Goal: Task Accomplishment & Management: Manage account settings

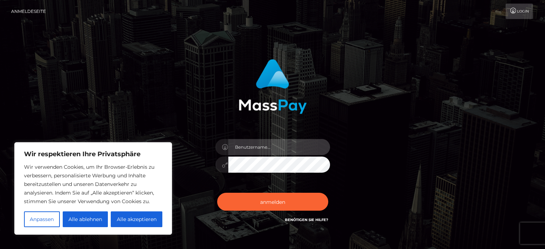
click at [264, 146] on input "text" at bounding box center [279, 147] width 102 height 16
type input "MadelineBeuershausen"
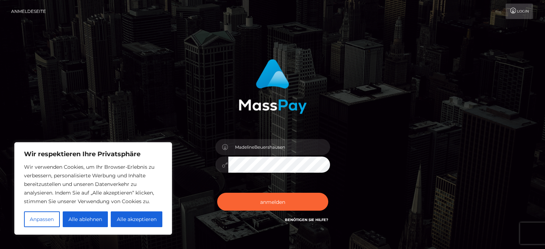
click at [217, 193] on button "anmelden" at bounding box center [272, 202] width 111 height 18
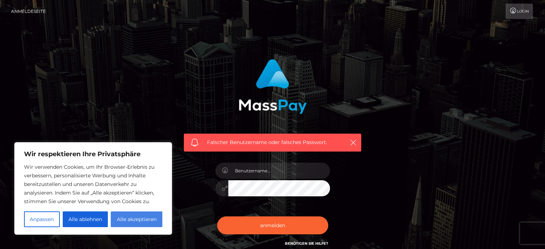
click at [148, 218] on font "Alle akzeptieren" at bounding box center [137, 219] width 40 height 6
checkbox input "true"
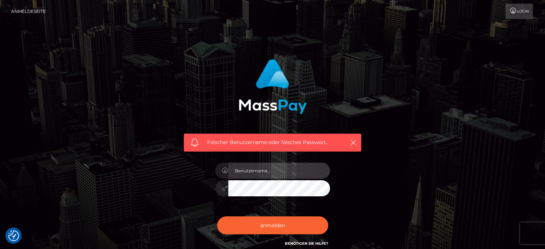
click at [281, 172] on input "text" at bounding box center [279, 171] width 102 height 16
type input "Madeline Beuershausen"
click at [217, 216] on button "anmelden" at bounding box center [272, 225] width 111 height 18
click at [264, 173] on input "text" at bounding box center [279, 171] width 102 height 16
type input "[PERSON_NAME][EMAIL_ADDRESS][DOMAIN_NAME]"
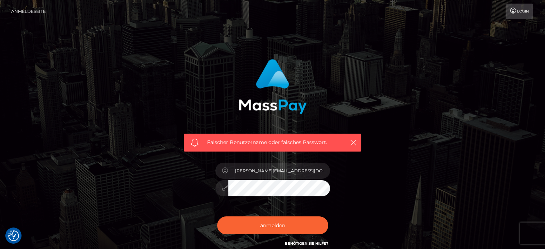
click at [217, 216] on button "anmelden" at bounding box center [272, 225] width 111 height 18
click at [248, 175] on input "text" at bounding box center [279, 171] width 102 height 16
type input "[PERSON_NAME][EMAIL_ADDRESS][DOMAIN_NAME]"
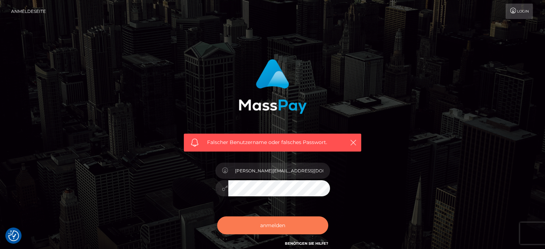
click at [273, 228] on font "anmelden" at bounding box center [272, 225] width 25 height 6
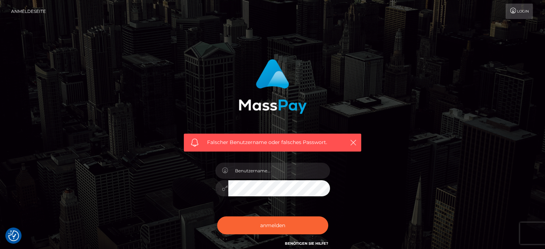
click at [26, 10] on font "Anmeldeseite" at bounding box center [28, 11] width 35 height 5
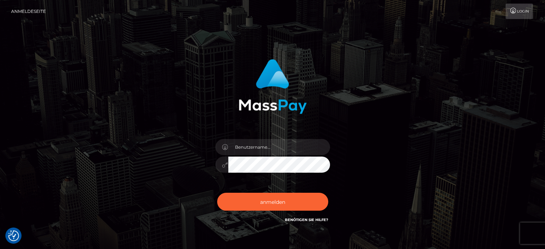
click at [520, 12] on font "Login" at bounding box center [523, 11] width 12 height 5
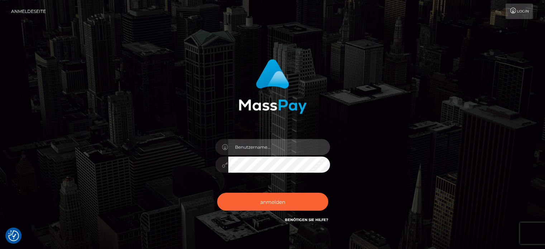
click at [258, 148] on input "text" at bounding box center [279, 147] width 102 height 16
type input "Madeline.Ernaehrung@web.de"
click at [217, 193] on button "anmelden" at bounding box center [272, 202] width 111 height 18
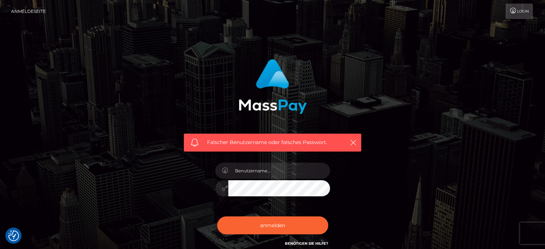
click at [517, 10] on font "Login" at bounding box center [523, 11] width 12 height 5
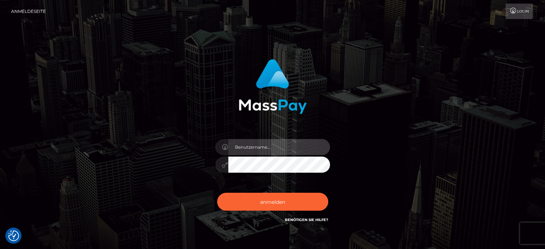
click at [275, 150] on input "text" at bounding box center [279, 147] width 102 height 16
type input "MadelineBeuershausen"
click at [287, 149] on input "MadelineBeuershausen" at bounding box center [279, 147] width 102 height 16
type input "Madeline.Ernaehrung@web.de"
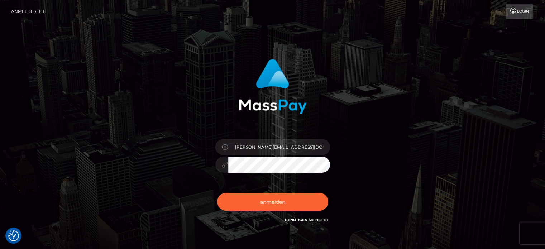
click at [361, 99] on div at bounding box center [272, 84] width 188 height 60
drag, startPoint x: 248, startPoint y: 174, endPoint x: 138, endPoint y: 103, distance: 130.8
click at [138, 103] on div "Madeline.Ernaehrung@web.de" at bounding box center [272, 145] width 408 height 183
click at [217, 193] on button "anmelden" at bounding box center [272, 202] width 111 height 18
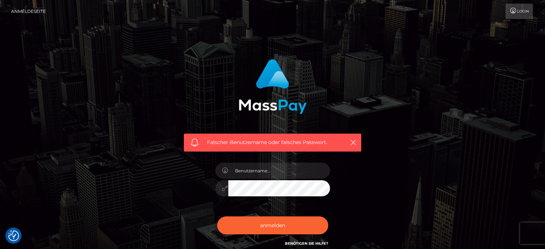
click at [525, 12] on font "Login" at bounding box center [523, 11] width 12 height 5
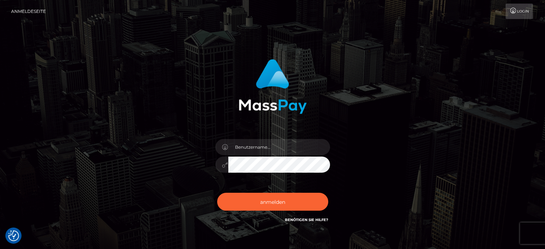
click at [525, 12] on font "Login" at bounding box center [523, 11] width 12 height 5
click at [525, 12] on link "Login" at bounding box center [519, 11] width 27 height 15
click at [525, 12] on font "Login" at bounding box center [523, 11] width 12 height 5
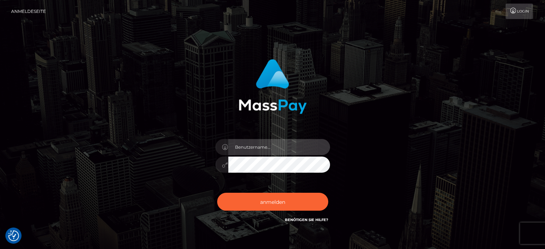
click at [279, 152] on input "text" at bounding box center [279, 147] width 102 height 16
type input "Madeline Beuershausen"
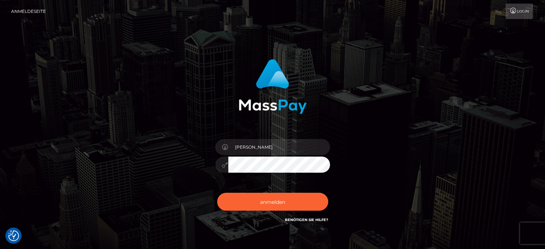
click at [217, 193] on button "anmelden" at bounding box center [272, 202] width 111 height 18
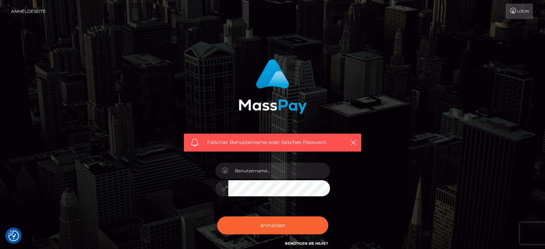
click at [32, 11] on font "Anmeldeseite" at bounding box center [28, 11] width 35 height 5
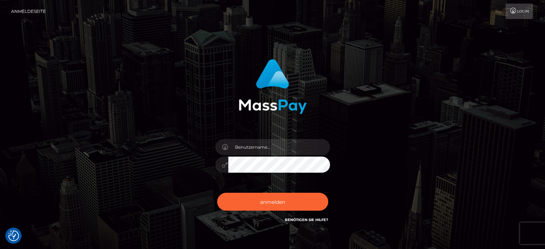
click at [517, 9] on font "Login" at bounding box center [523, 11] width 12 height 5
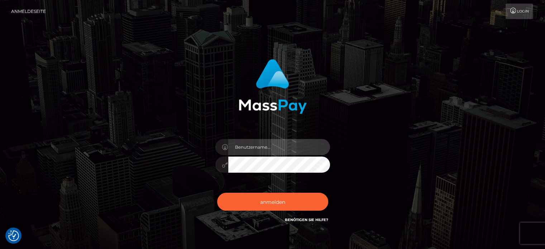
click at [265, 150] on input "text" at bounding box center [279, 147] width 102 height 16
type input "Madeline.Ernaehrung@web.de"
click at [217, 193] on button "anmelden" at bounding box center [272, 202] width 111 height 18
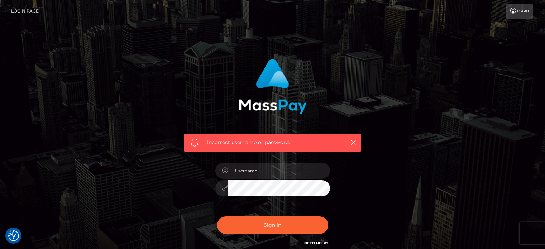
checkbox input "true"
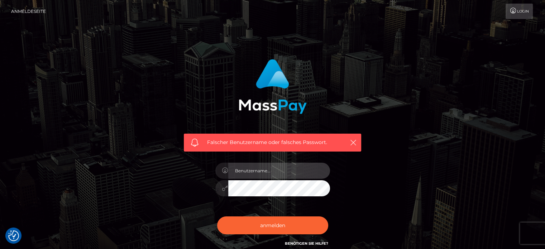
drag, startPoint x: 0, startPoint y: 0, endPoint x: 266, endPoint y: 167, distance: 314.3
click at [266, 167] on input "text" at bounding box center [279, 171] width 102 height 16
click at [248, 175] on input "text" at bounding box center [279, 171] width 102 height 16
type input "Madeline.Ernaehrung@web.de"
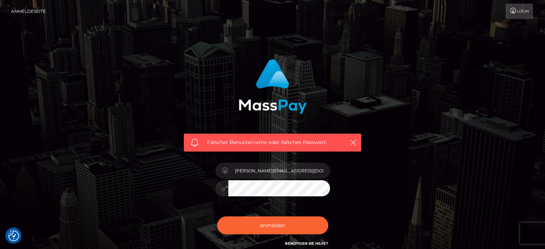
click at [217, 216] on button "anmelden" at bounding box center [272, 225] width 111 height 18
click at [522, 13] on font "Login" at bounding box center [523, 11] width 12 height 5
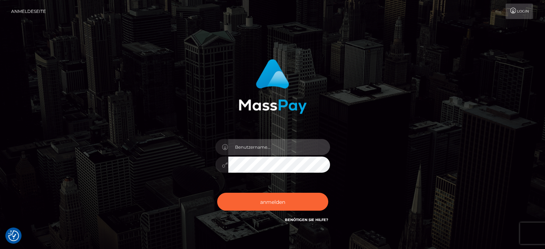
click at [278, 148] on input "text" at bounding box center [279, 147] width 102 height 16
type input "[PERSON_NAME]"
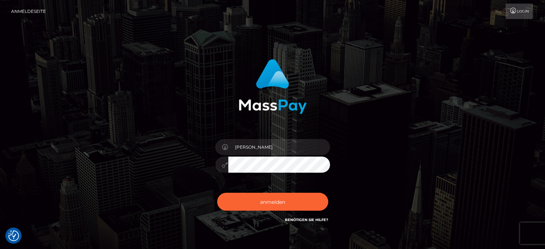
click at [217, 193] on button "anmelden" at bounding box center [272, 202] width 111 height 18
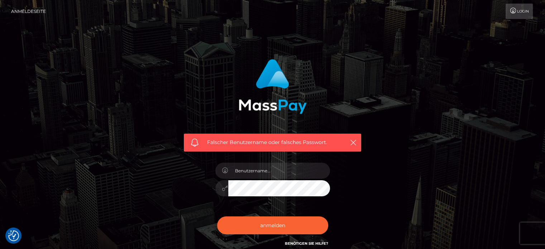
drag, startPoint x: 255, startPoint y: 173, endPoint x: 161, endPoint y: 159, distance: 95.6
click at [161, 159] on div "Falscher Benutzername oder falsches Passwort." at bounding box center [272, 157] width 408 height 206
click at [251, 170] on input "text" at bounding box center [279, 171] width 102 height 16
type input "MadelineBeuershausen"
click at [217, 216] on button "anmelden" at bounding box center [272, 225] width 111 height 18
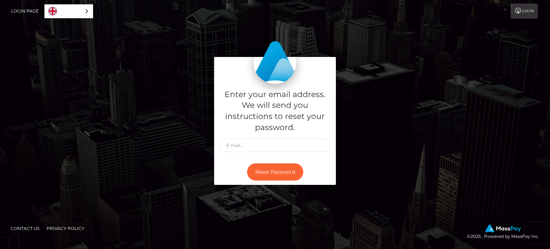
click at [522, 13] on link "Login" at bounding box center [524, 11] width 27 height 15
click at [526, 11] on link "Login" at bounding box center [524, 11] width 27 height 15
click at [523, 7] on link "Login" at bounding box center [524, 11] width 27 height 15
